Goal: Task Accomplishment & Management: Use online tool/utility

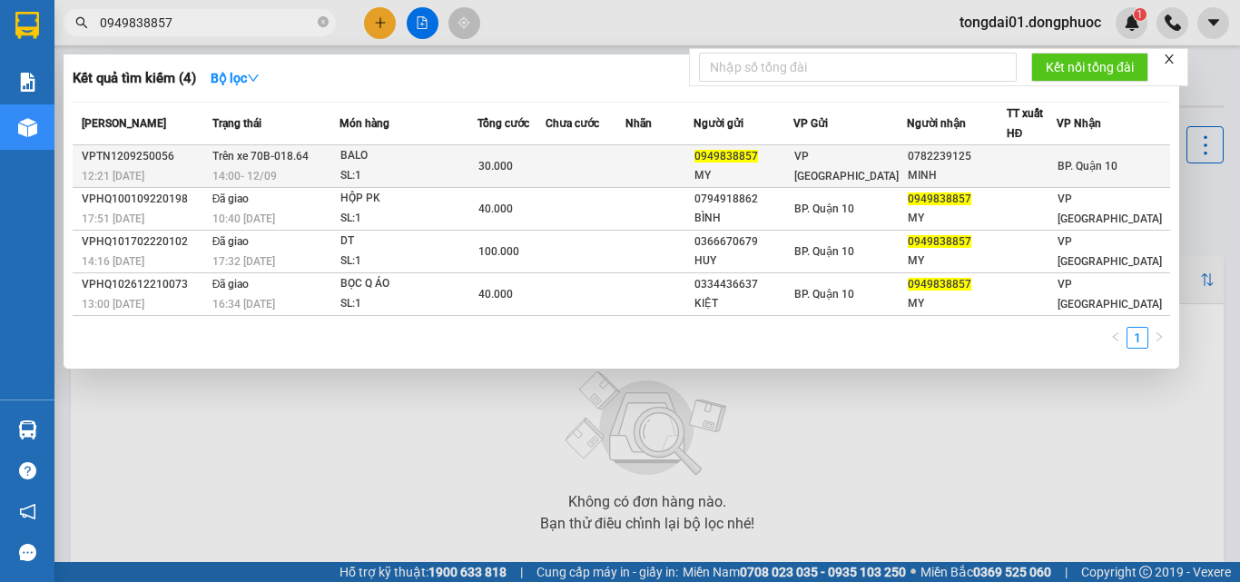
type input "0949838857"
click at [327, 172] on div "14:00 [DATE]" at bounding box center [275, 176] width 126 height 20
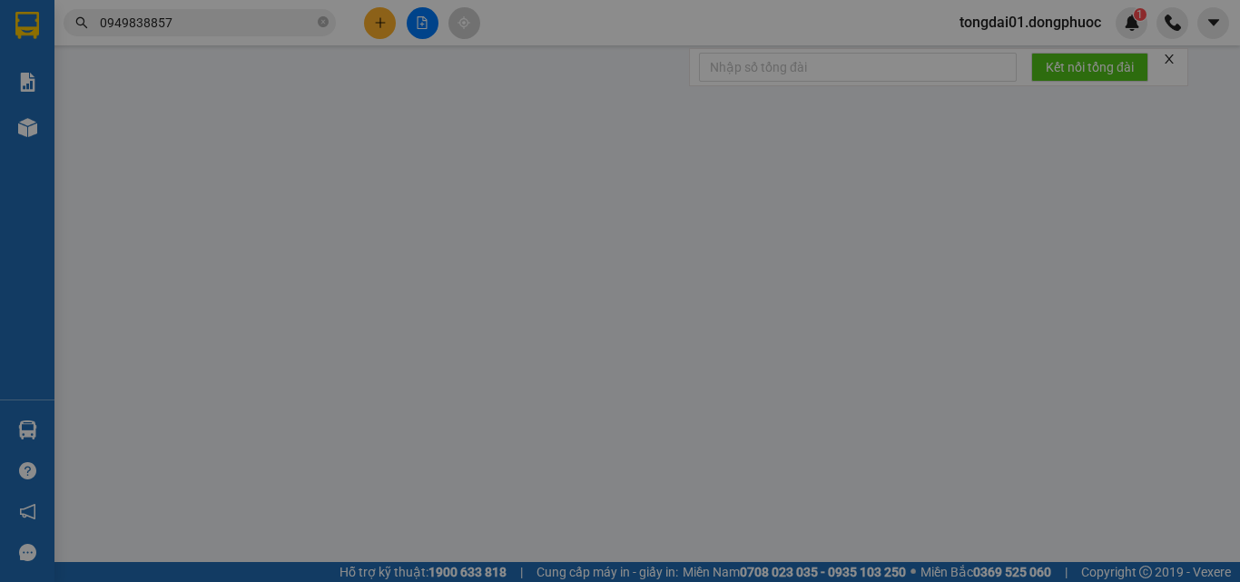
type input "0949838857"
type input "MY"
type input "0782239125"
type input "MINH"
type input "30.000"
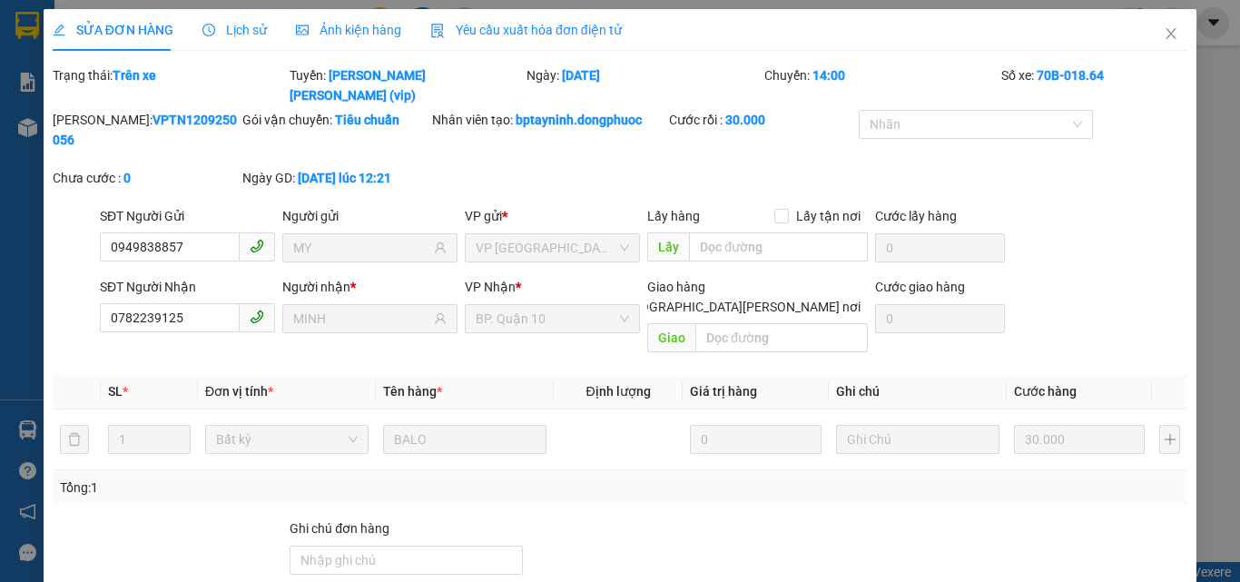
click at [235, 27] on span "Lịch sử" at bounding box center [234, 30] width 64 height 15
